Goal: Navigation & Orientation: Find specific page/section

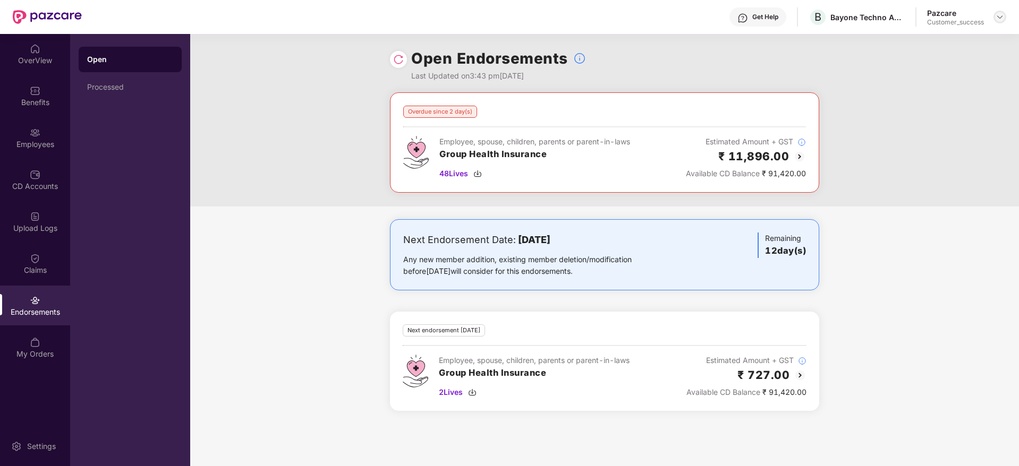
drag, startPoint x: 999, startPoint y: 1, endPoint x: 1001, endPoint y: 16, distance: 16.0
click at [1001, 16] on div "Get Help B Bayone Techno Advisors Private Limited Pazcare Customer_success" at bounding box center [544, 17] width 924 height 34
click at [1001, 16] on img at bounding box center [999, 17] width 8 height 8
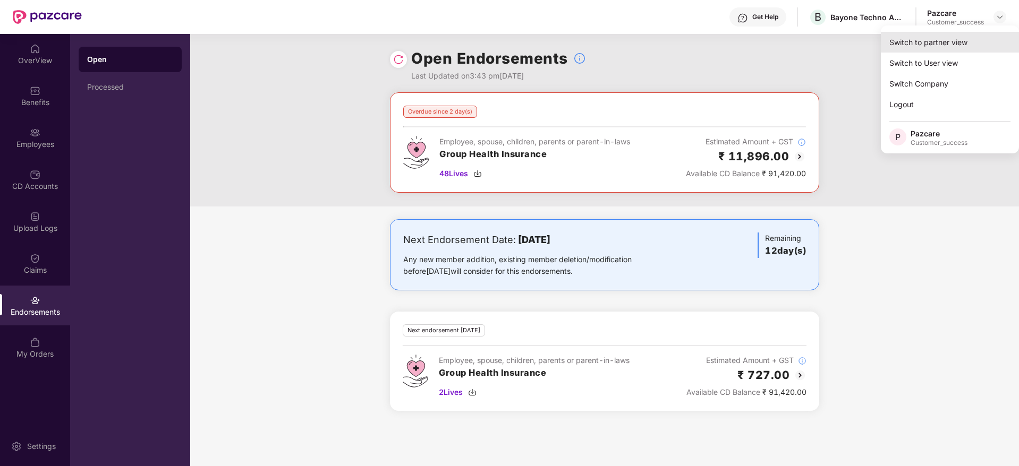
click at [945, 42] on div "Switch to partner view" at bounding box center [950, 42] width 138 height 21
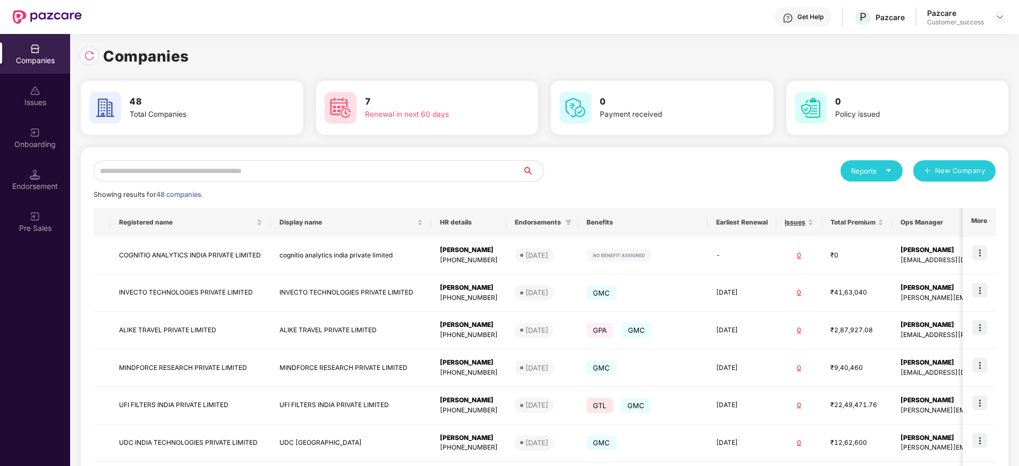
click at [353, 171] on input "text" at bounding box center [307, 170] width 429 height 21
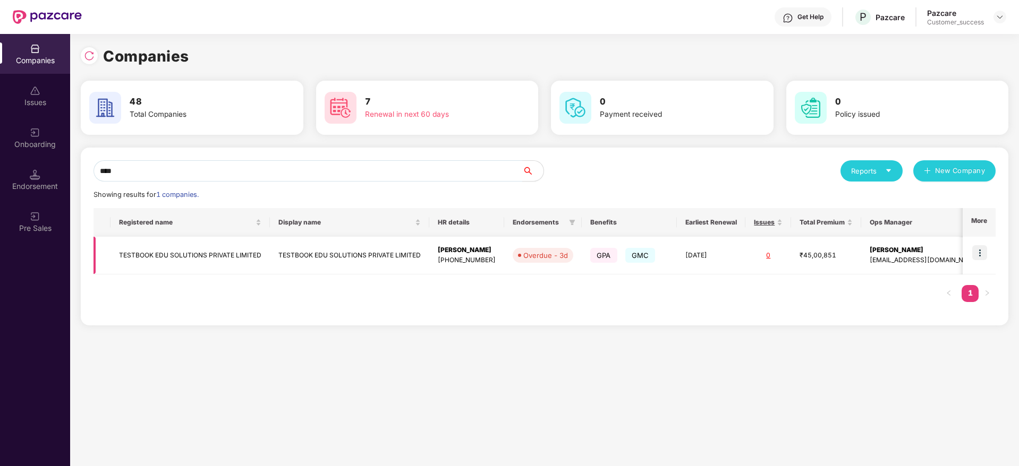
type input "****"
click at [216, 259] on td "TESTBOOK EDU SOLUTIONS PRIVATE LIMITED" at bounding box center [189, 256] width 159 height 38
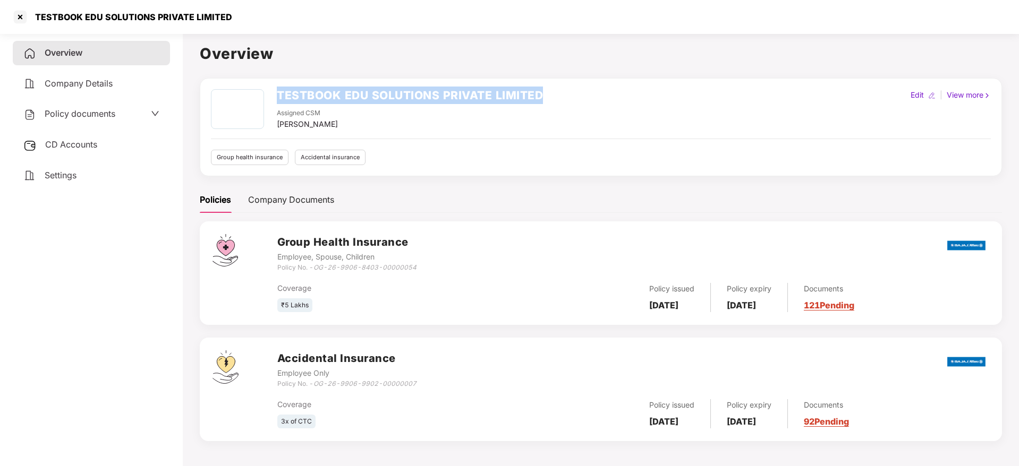
drag, startPoint x: 279, startPoint y: 93, endPoint x: 539, endPoint y: 91, distance: 259.8
click at [539, 91] on h2 "TESTBOOK EDU SOLUTIONS PRIVATE LIMITED" at bounding box center [410, 96] width 266 height 18
copy h2 "TESTBOOK EDU SOLUTIONS PRIVATE LIMITED"
click at [21, 18] on div at bounding box center [20, 16] width 17 height 17
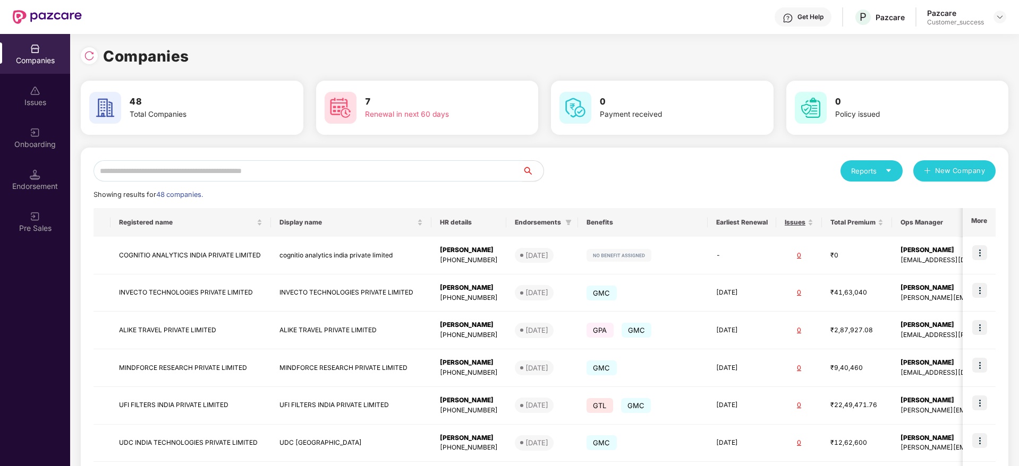
click at [196, 180] on input "text" at bounding box center [307, 170] width 429 height 21
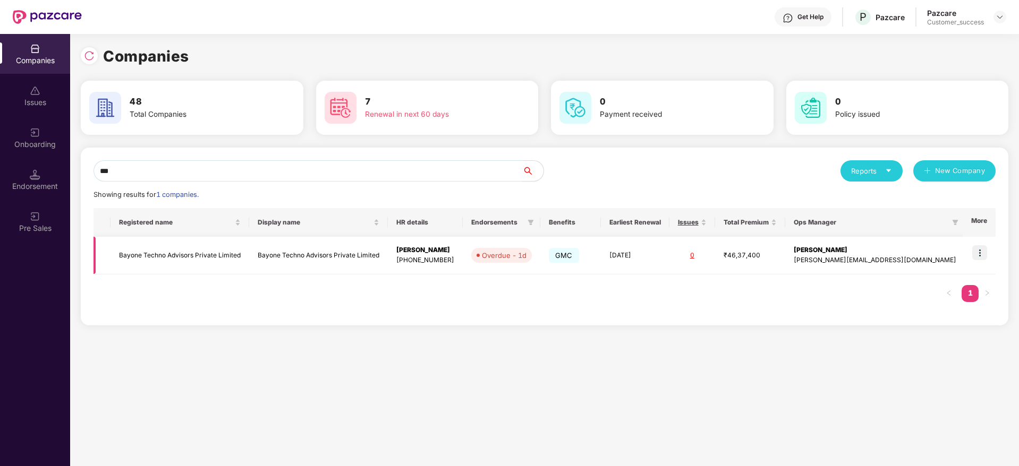
type input "***"
click at [982, 253] on img at bounding box center [979, 252] width 15 height 15
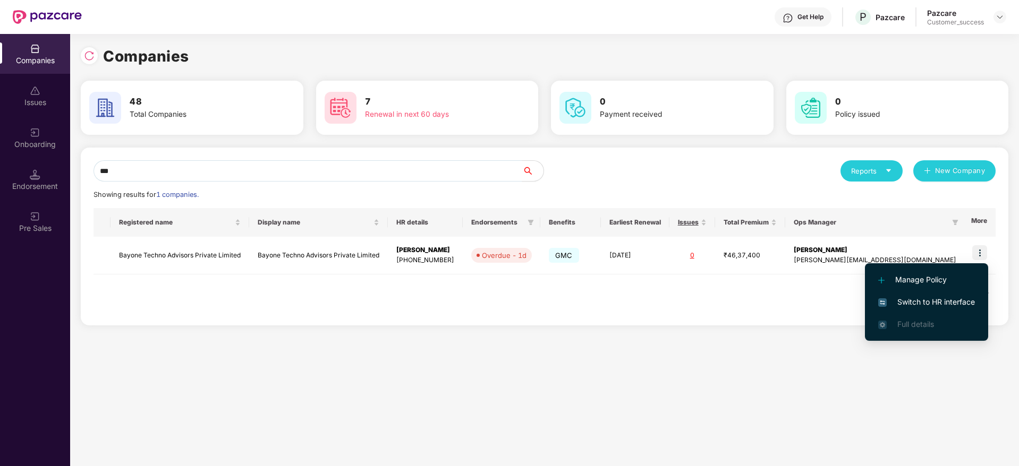
click at [944, 302] on span "Switch to HR interface" at bounding box center [926, 302] width 97 height 12
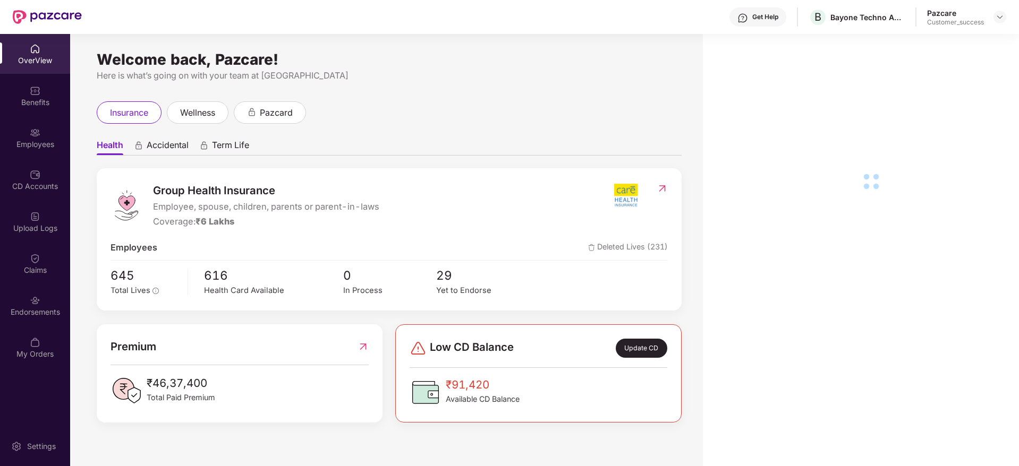
click at [45, 147] on div "Employees" at bounding box center [35, 144] width 70 height 11
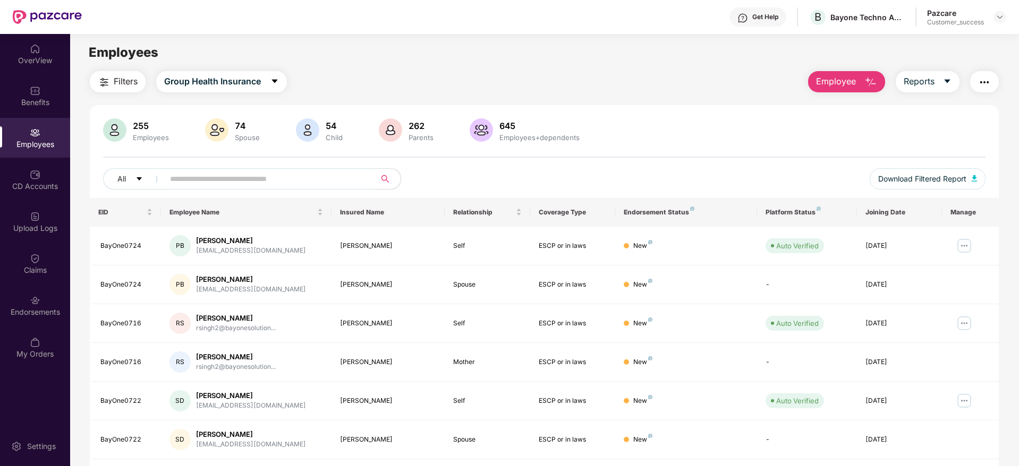
click at [214, 178] on input "text" at bounding box center [265, 179] width 191 height 16
click at [963, 247] on img at bounding box center [964, 245] width 17 height 17
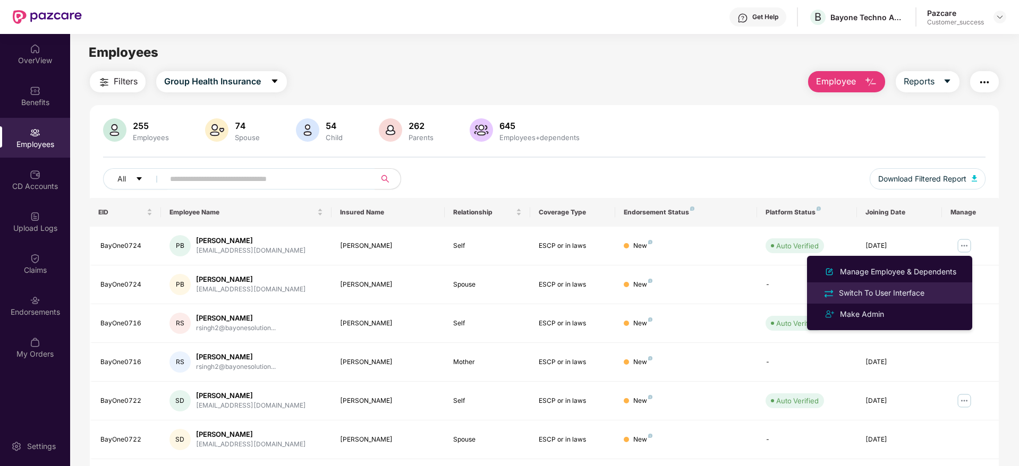
click at [887, 293] on div "Switch To User Interface" at bounding box center [882, 293] width 90 height 12
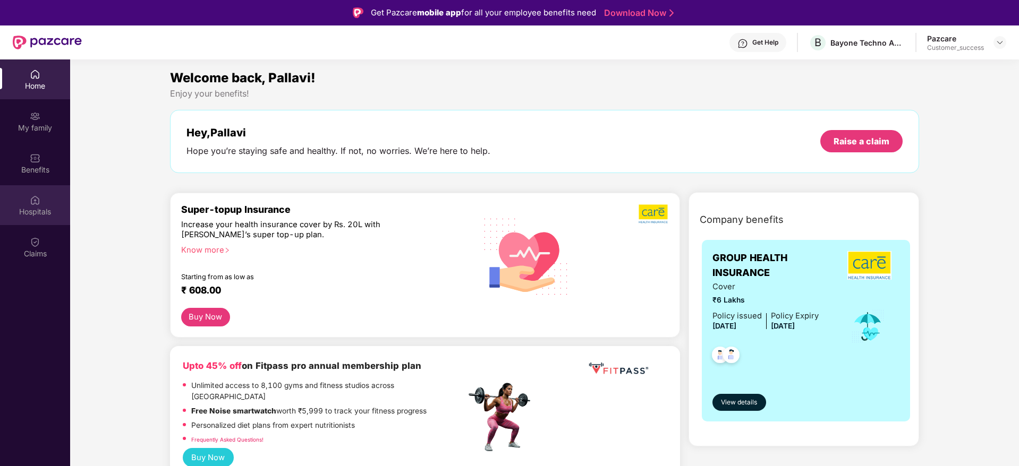
click at [37, 212] on div "Hospitals" at bounding box center [35, 212] width 70 height 11
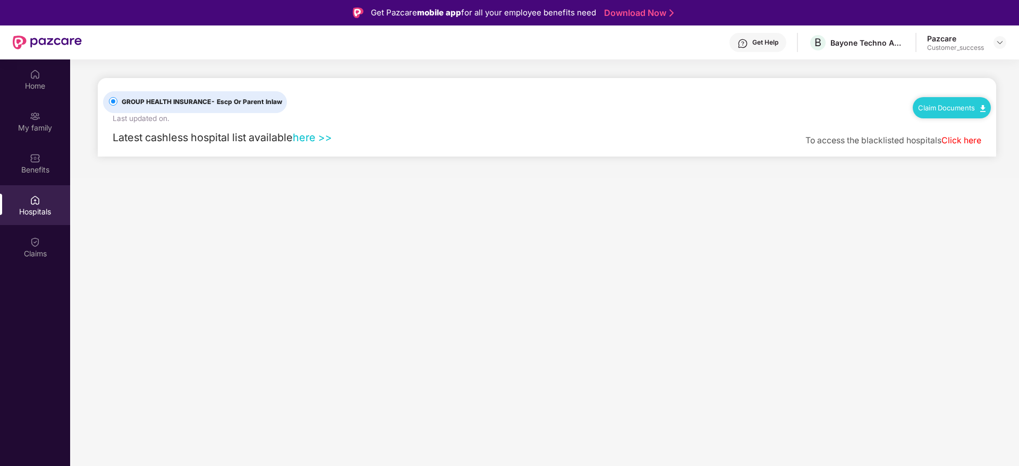
click at [318, 139] on link "here >>" at bounding box center [312, 137] width 39 height 13
